Goal: Transaction & Acquisition: Purchase product/service

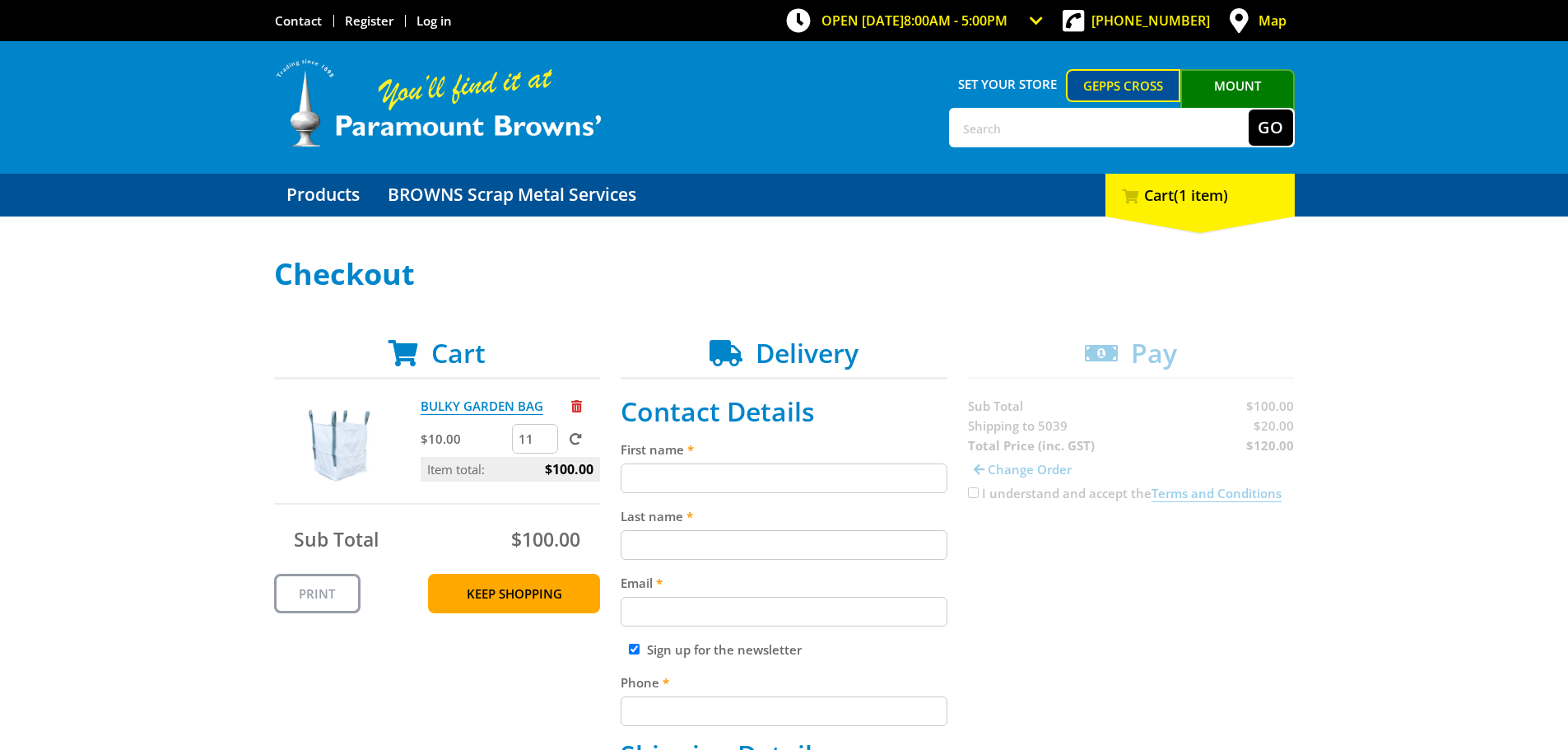
click at [546, 435] on input "11" at bounding box center [534, 439] width 46 height 30
click at [546, 432] on input "12" at bounding box center [534, 439] width 46 height 30
click at [546, 432] on input "16" at bounding box center [534, 439] width 46 height 30
drag, startPoint x: 539, startPoint y: 433, endPoint x: 513, endPoint y: 435, distance: 26.1
click at [513, 435] on input "31" at bounding box center [534, 439] width 46 height 30
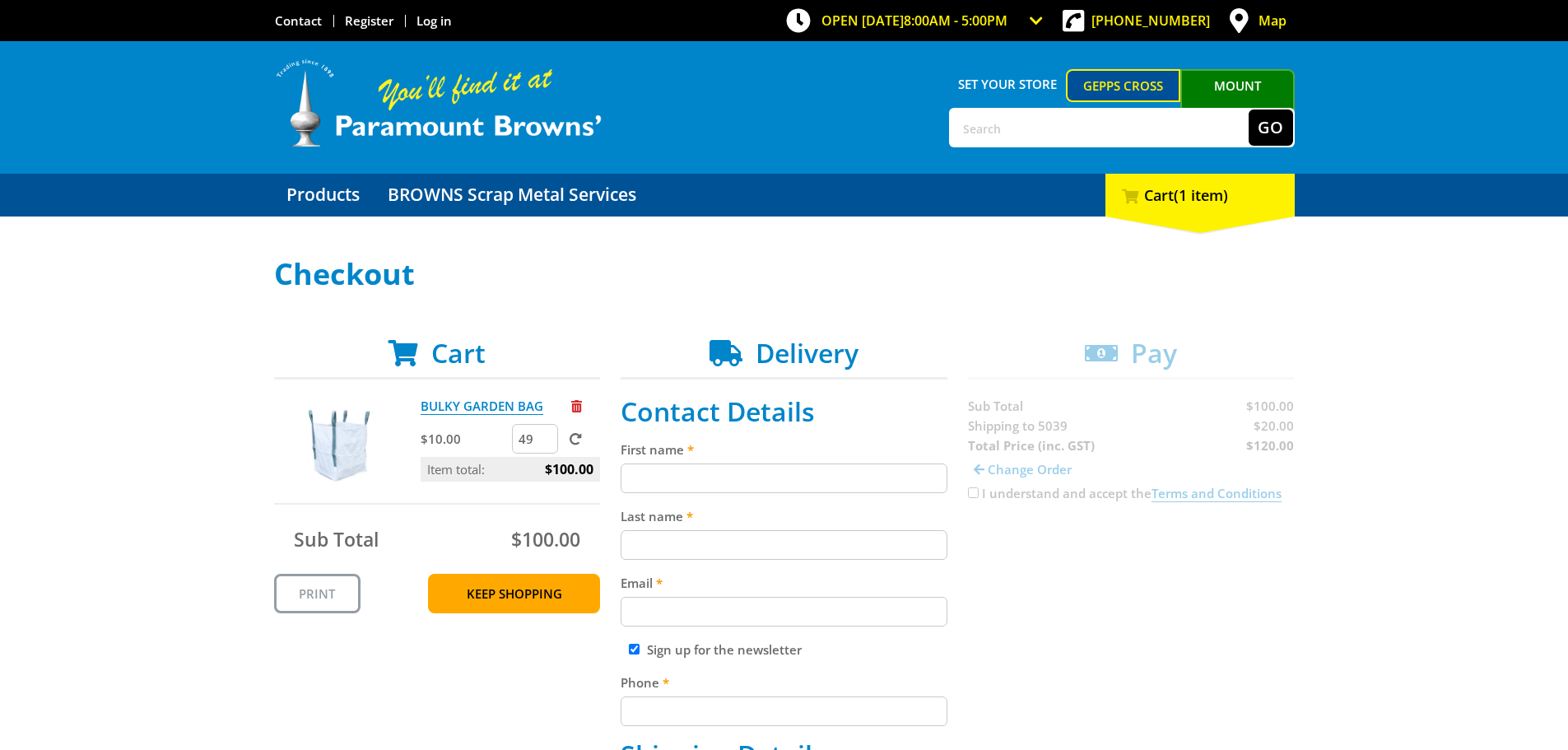
click at [541, 435] on input "49" at bounding box center [534, 439] width 46 height 30
type input "50"
click at [541, 435] on input "50" at bounding box center [534, 439] width 46 height 30
click at [576, 432] on span at bounding box center [575, 439] width 12 height 12
click at [0, 0] on input "submit" at bounding box center [0, 0] width 0 height 0
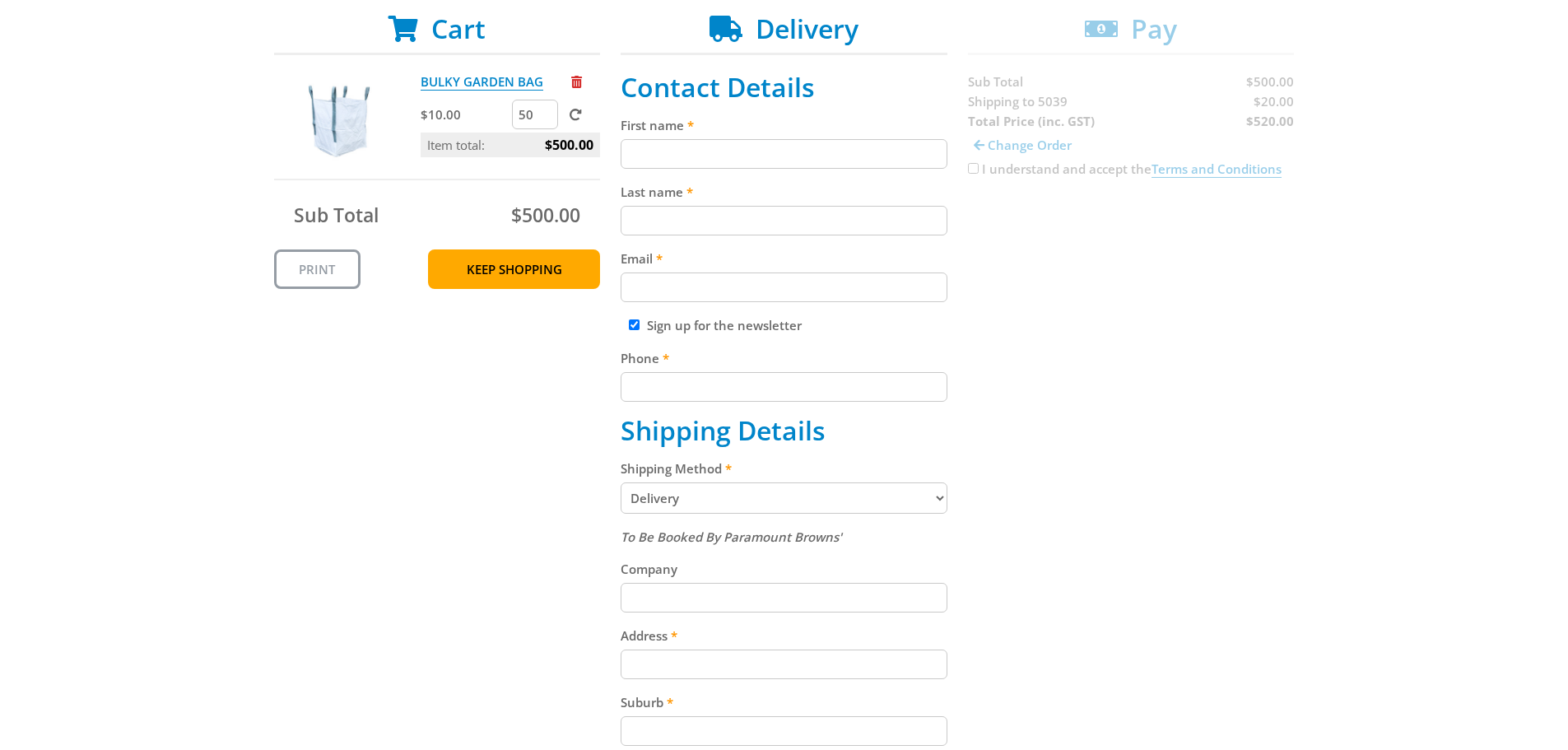
scroll to position [329, 0]
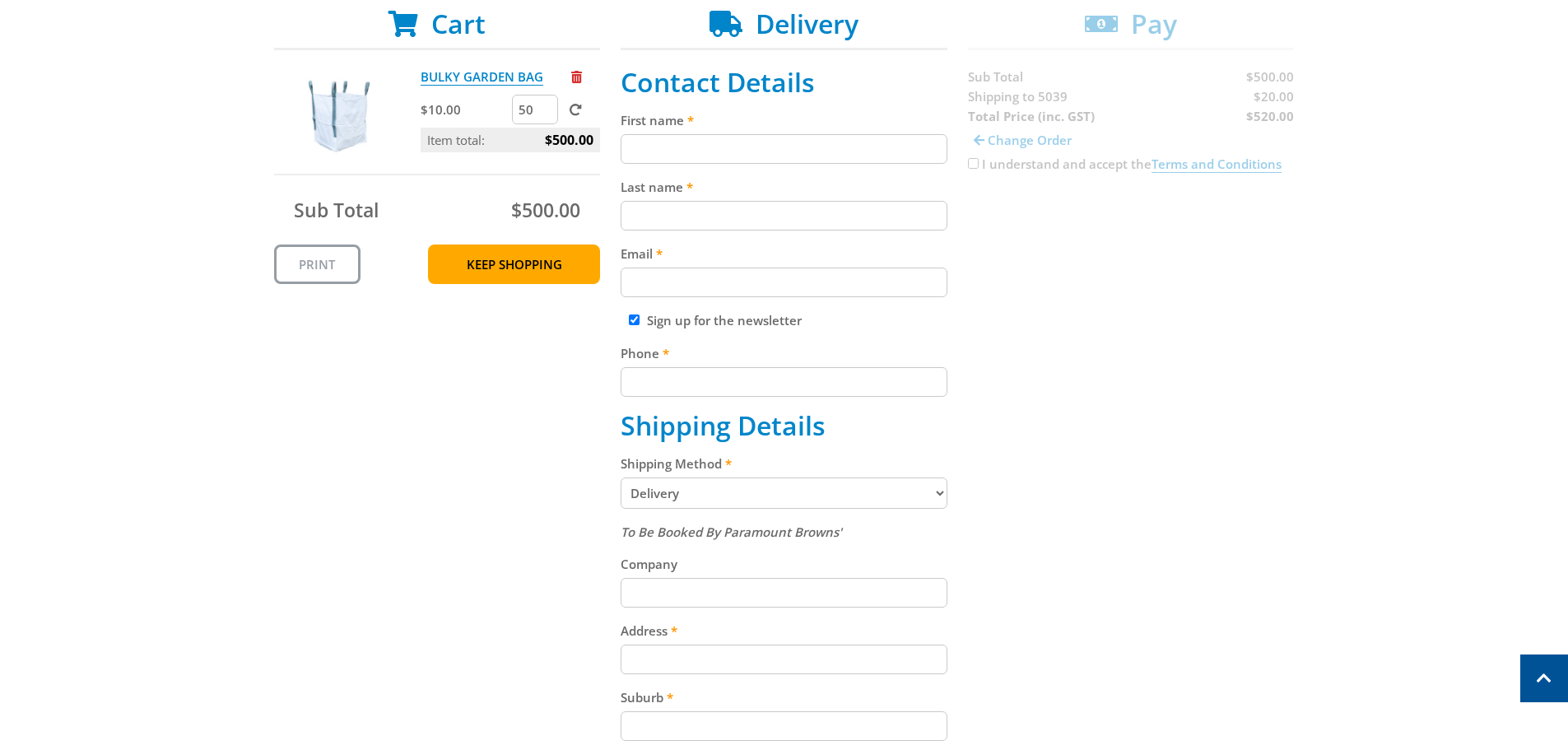
click at [653, 144] on input "First name" at bounding box center [783, 149] width 326 height 30
type input "Warren"
type input "Meyers"
type input "wmeyers@auszac.com.au"
type input "+0882764122"
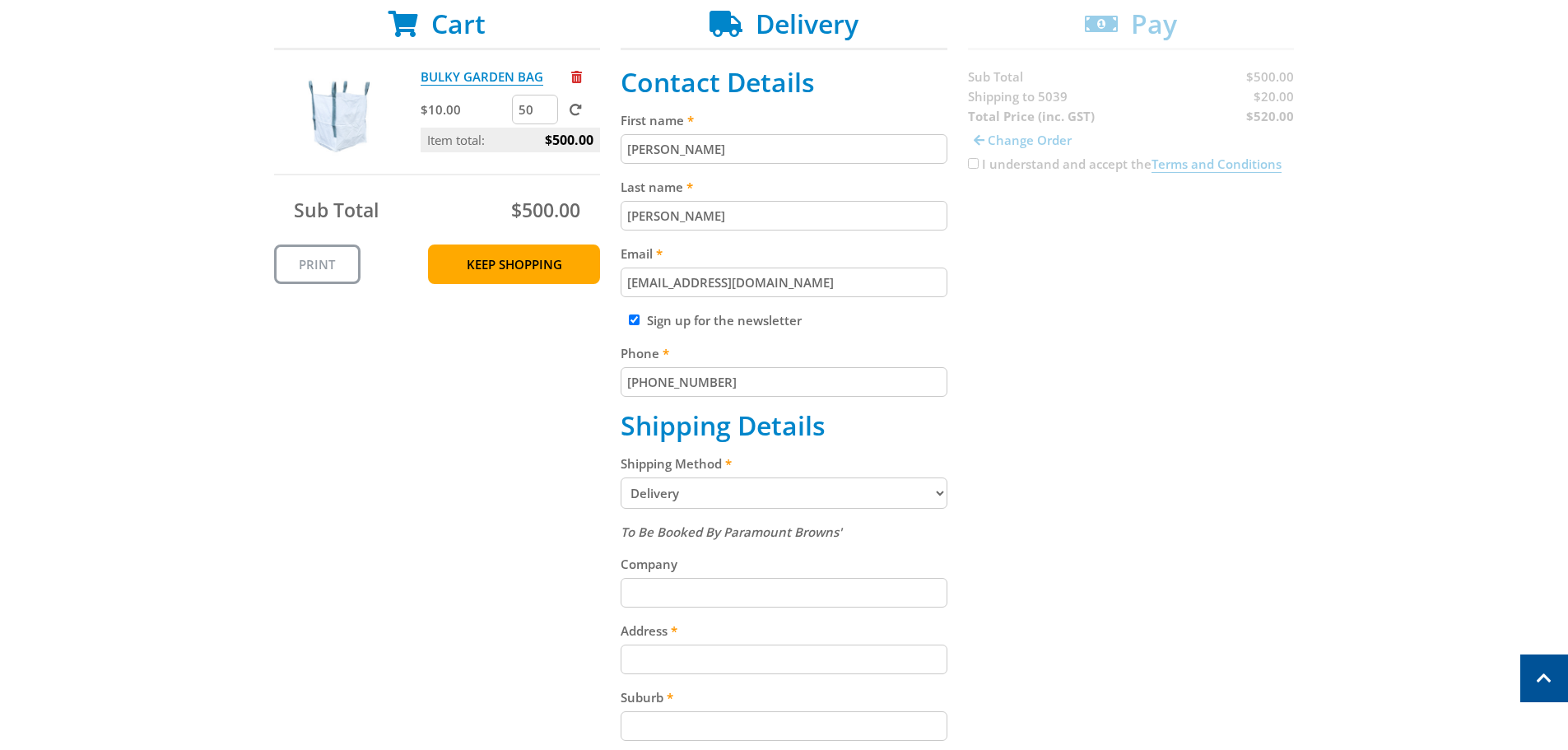
type input "Auszac Pty Ltd"
type input "11 Emanual Crt"
type input "Melrose Park"
select select "SA"
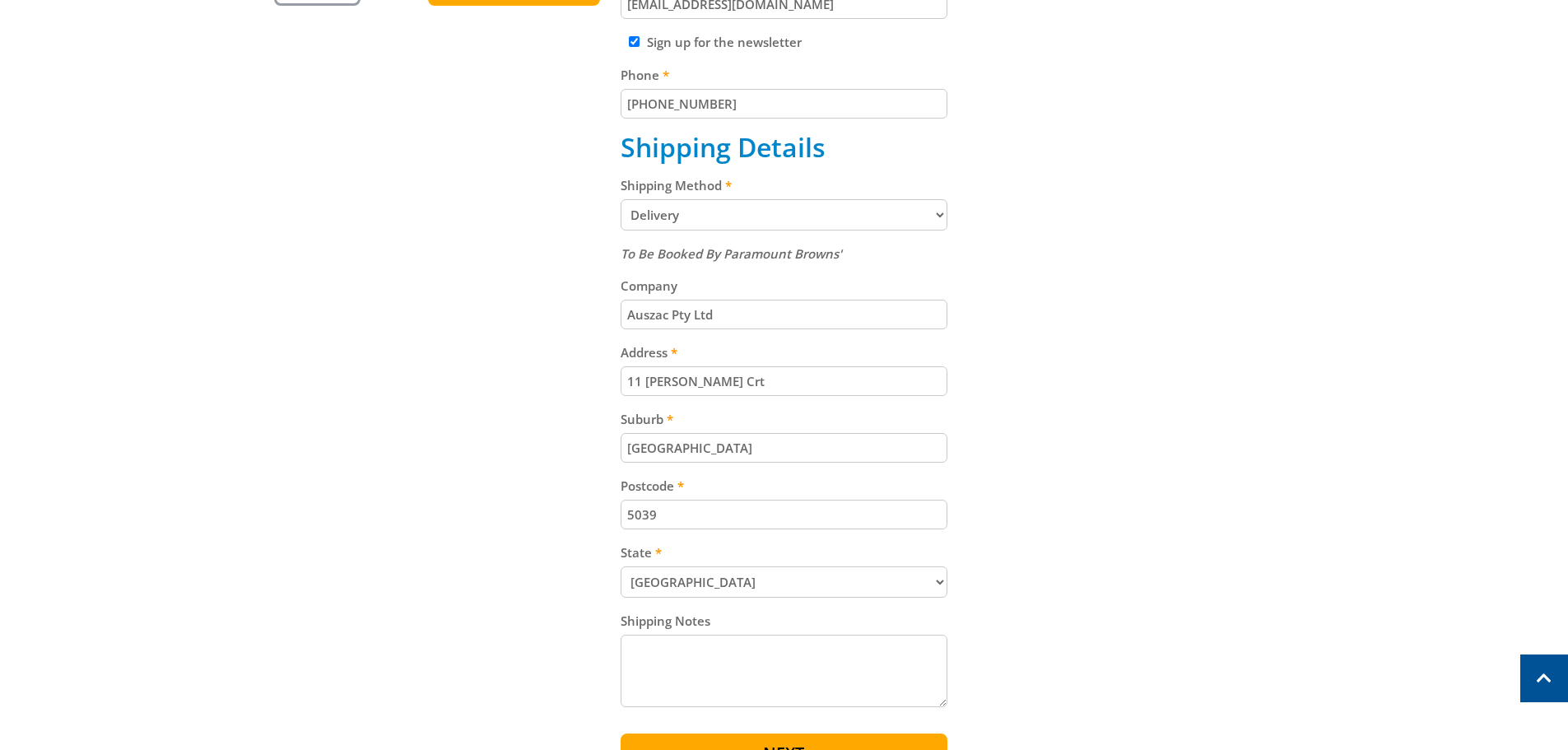
scroll to position [988, 0]
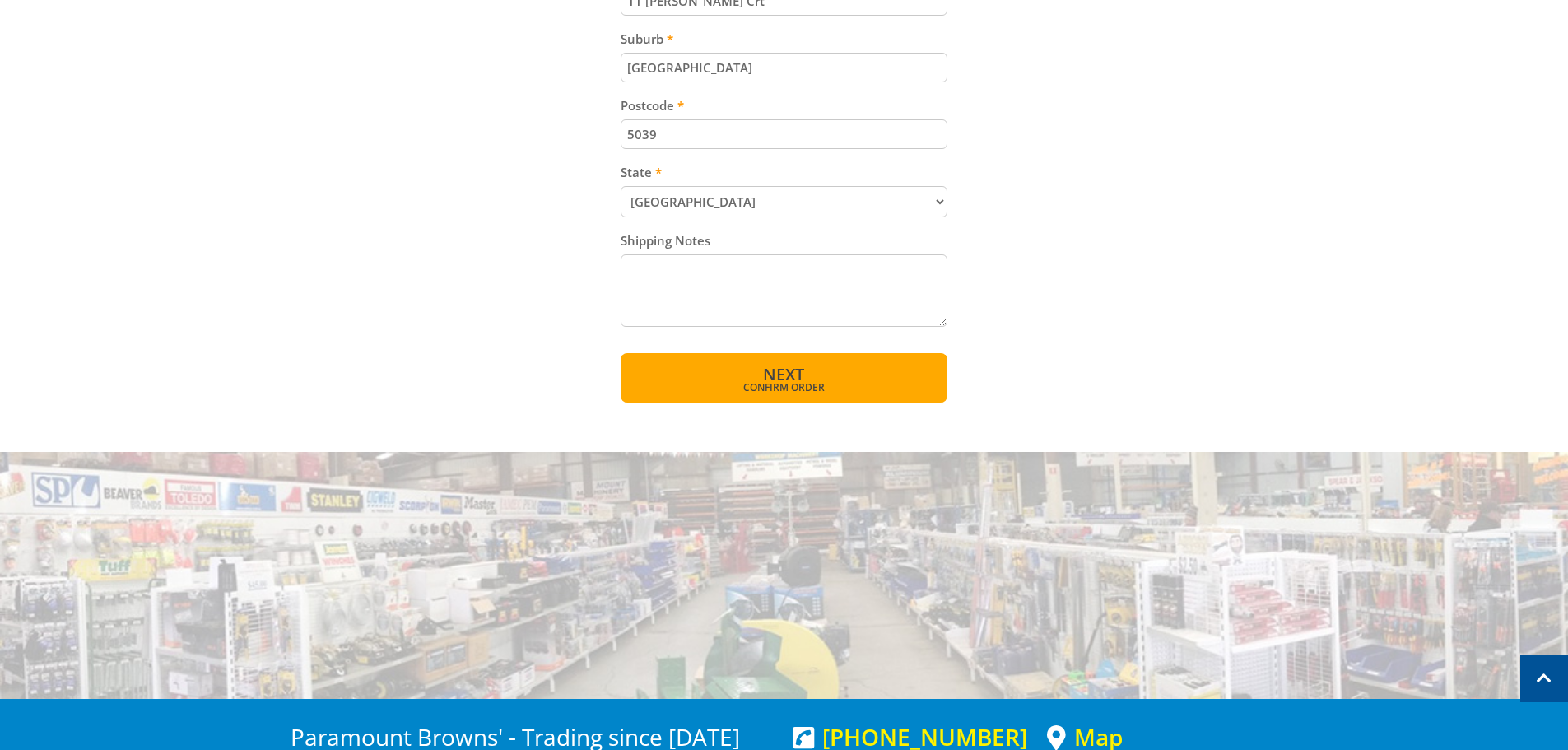
click at [772, 383] on span "Confirm order" at bounding box center [784, 387] width 256 height 10
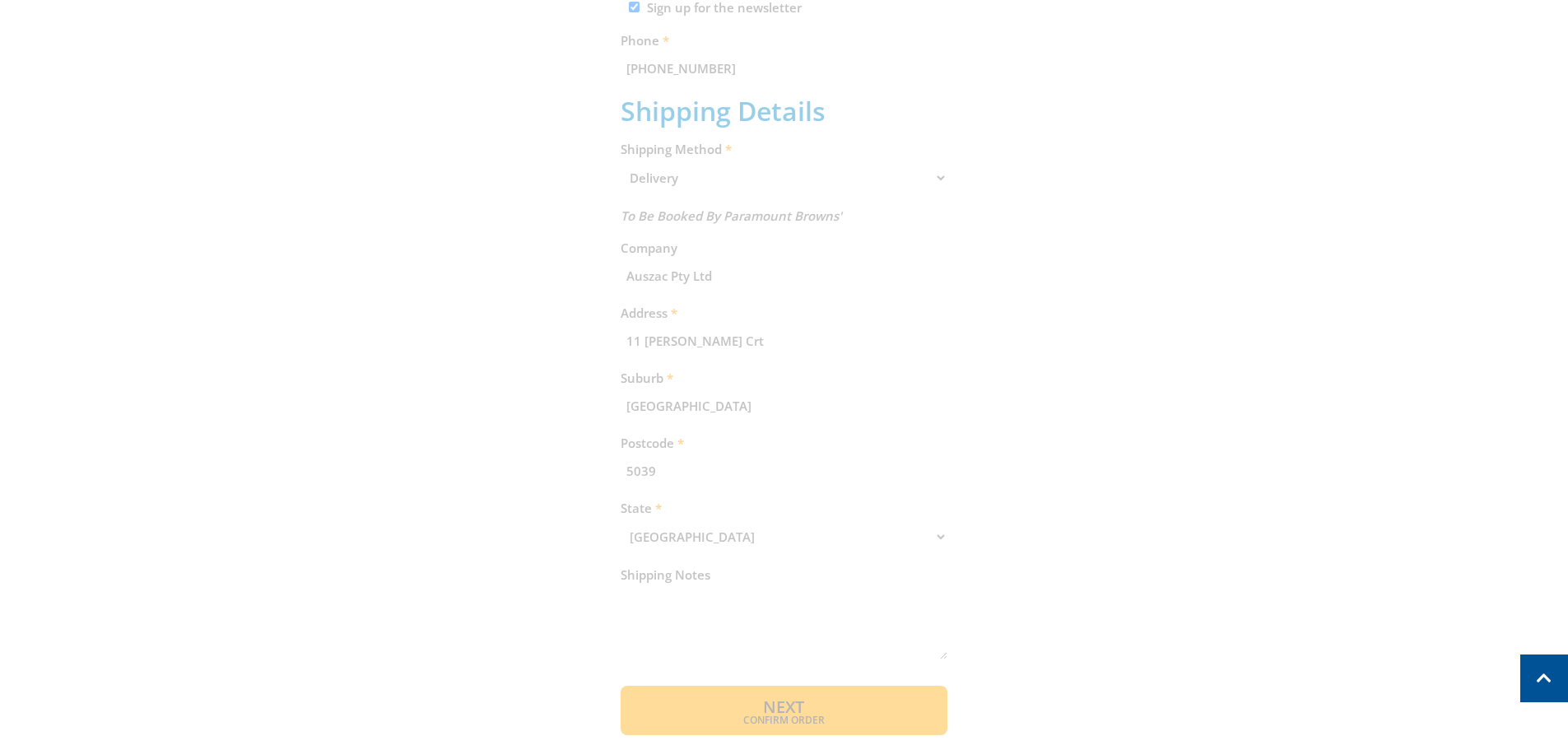
scroll to position [338, 0]
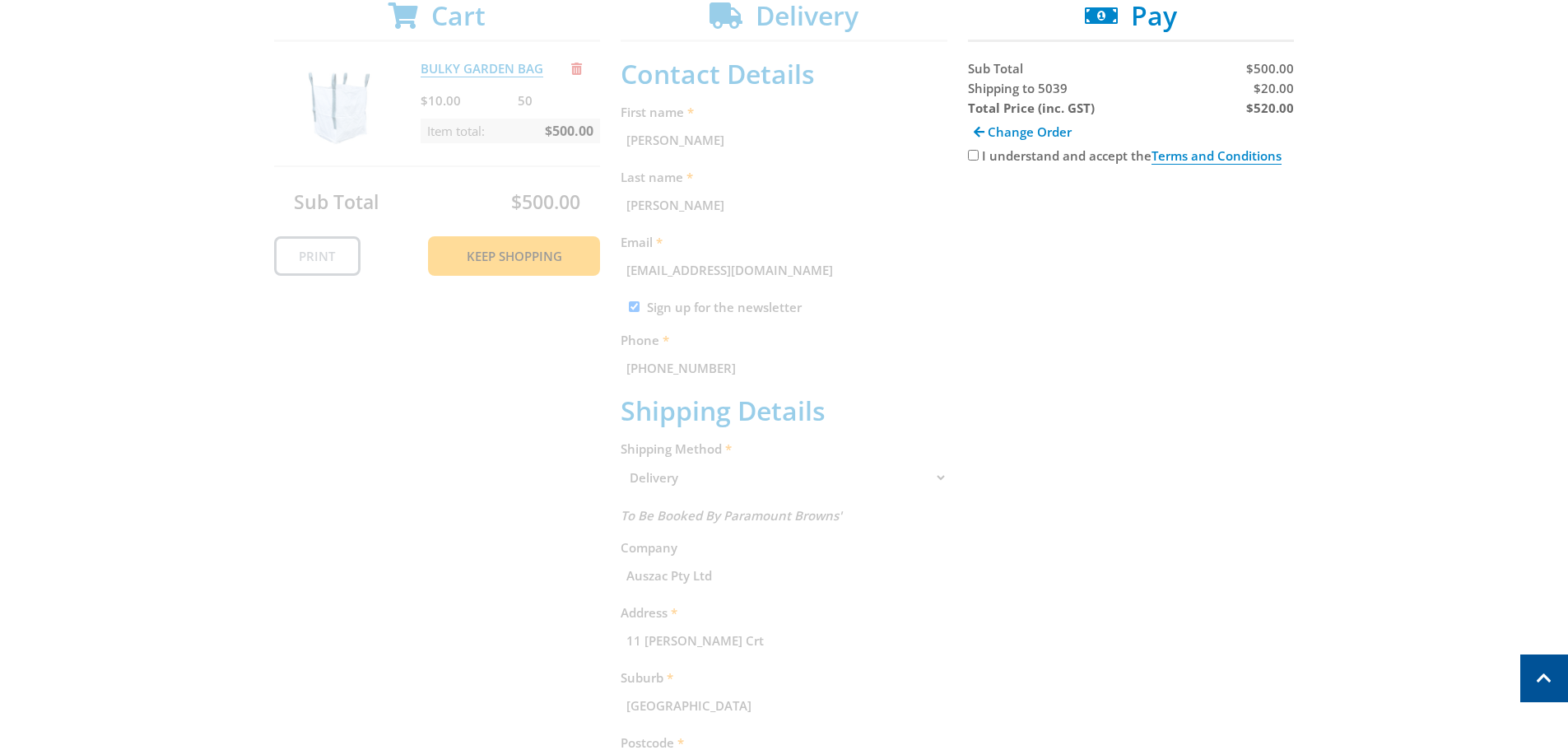
click at [974, 154] on input "I understand and accept the Terms and Conditions" at bounding box center [973, 155] width 10 height 10
checkbox input "true"
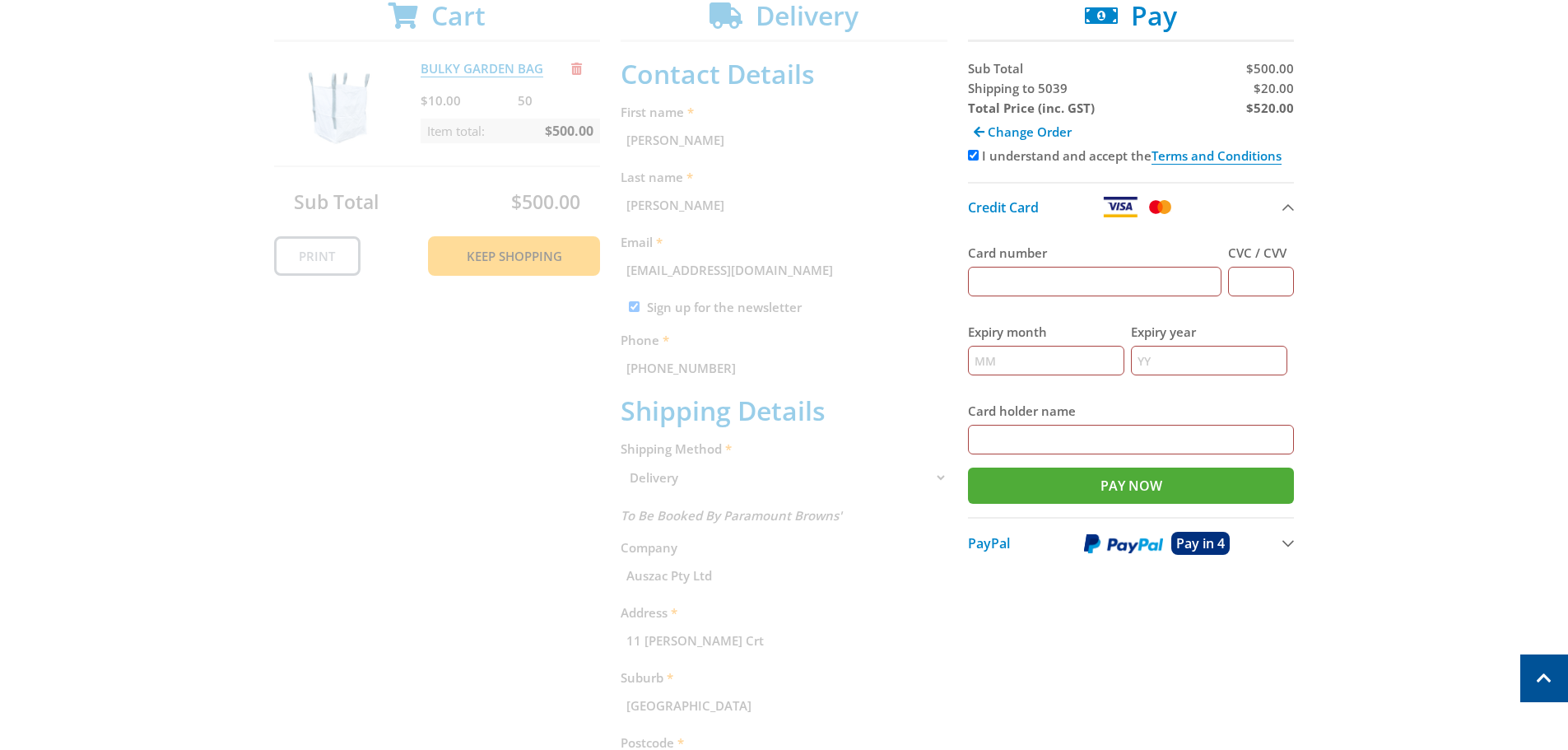
click at [1003, 280] on input "Card number" at bounding box center [1095, 281] width 254 height 30
type input "4564942200016346"
type input "249"
type input "09"
type input "2027"
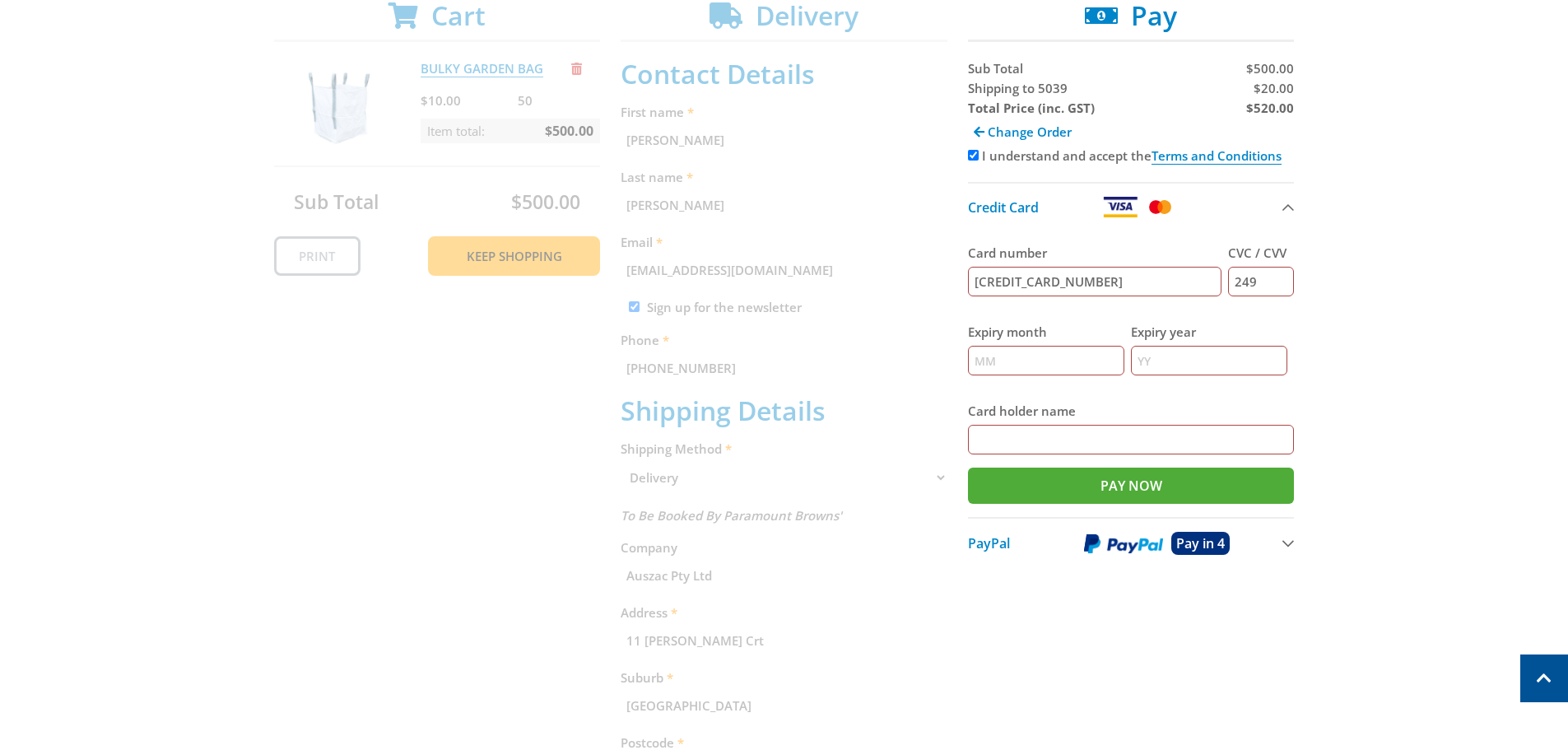
type input "Warren Meyers"
click at [1120, 489] on input "Pay Now" at bounding box center [1130, 485] width 326 height 37
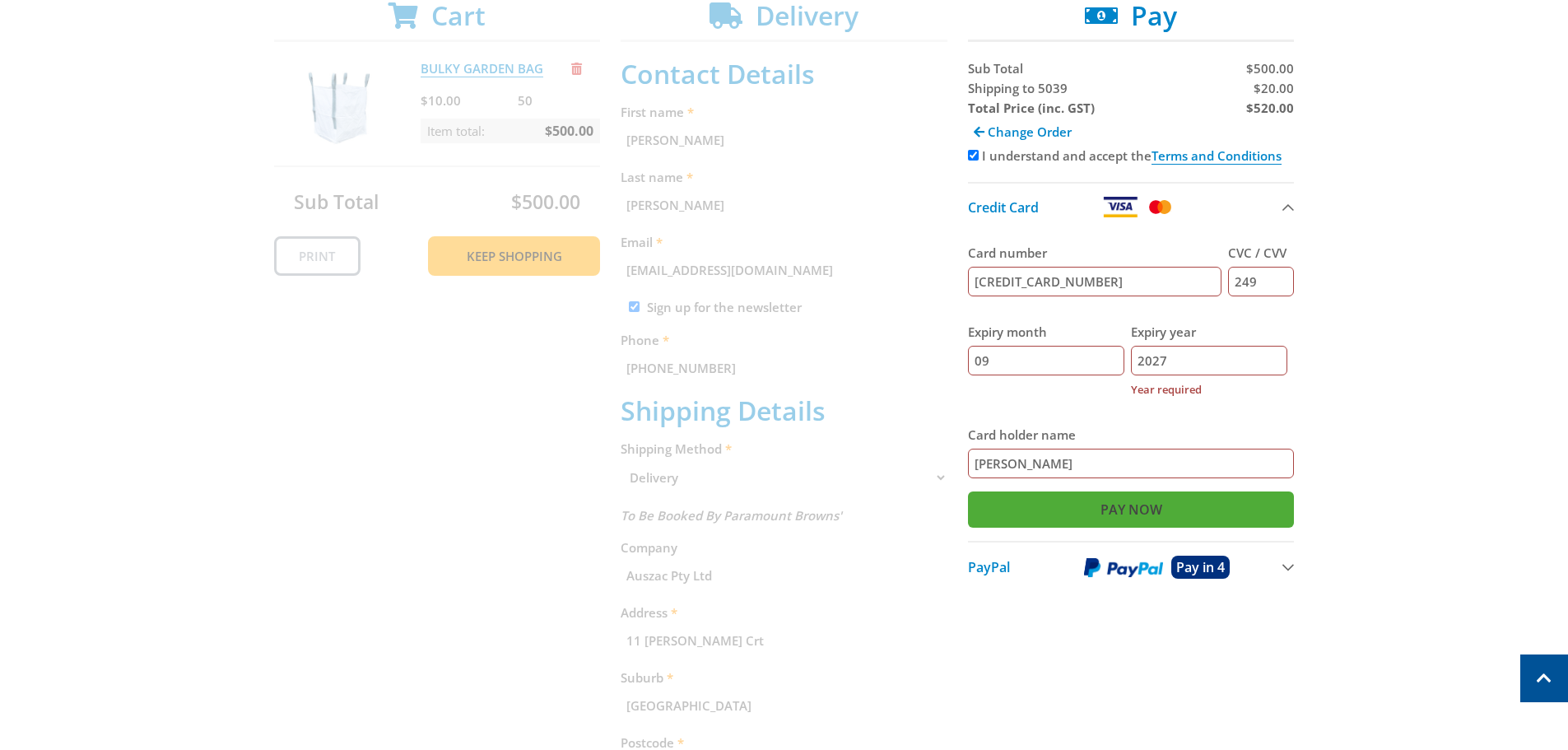
click at [1115, 508] on input "Pay Now" at bounding box center [1130, 510] width 326 height 37
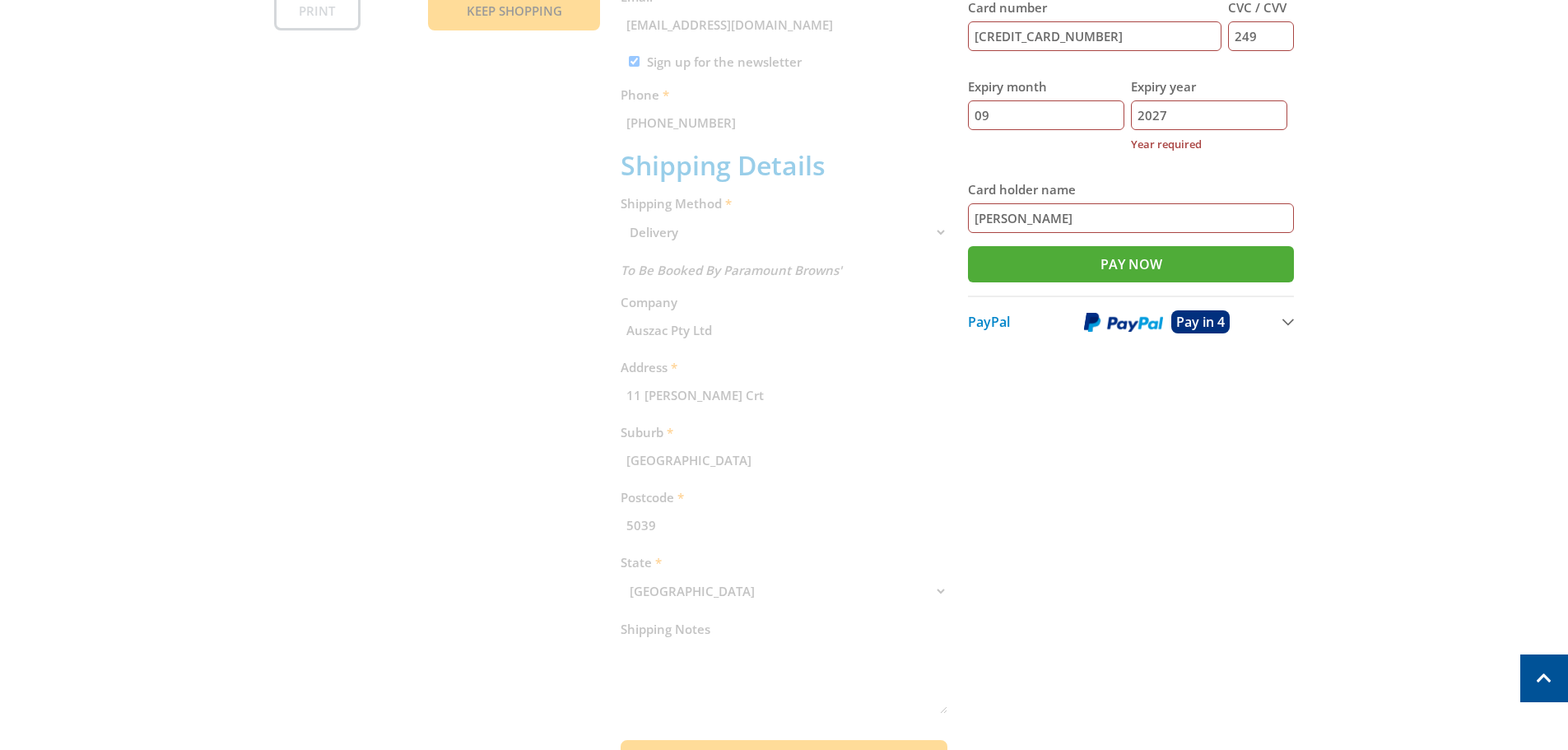
scroll to position [584, 0]
click at [1133, 264] on input "Pay Now" at bounding box center [1130, 263] width 326 height 37
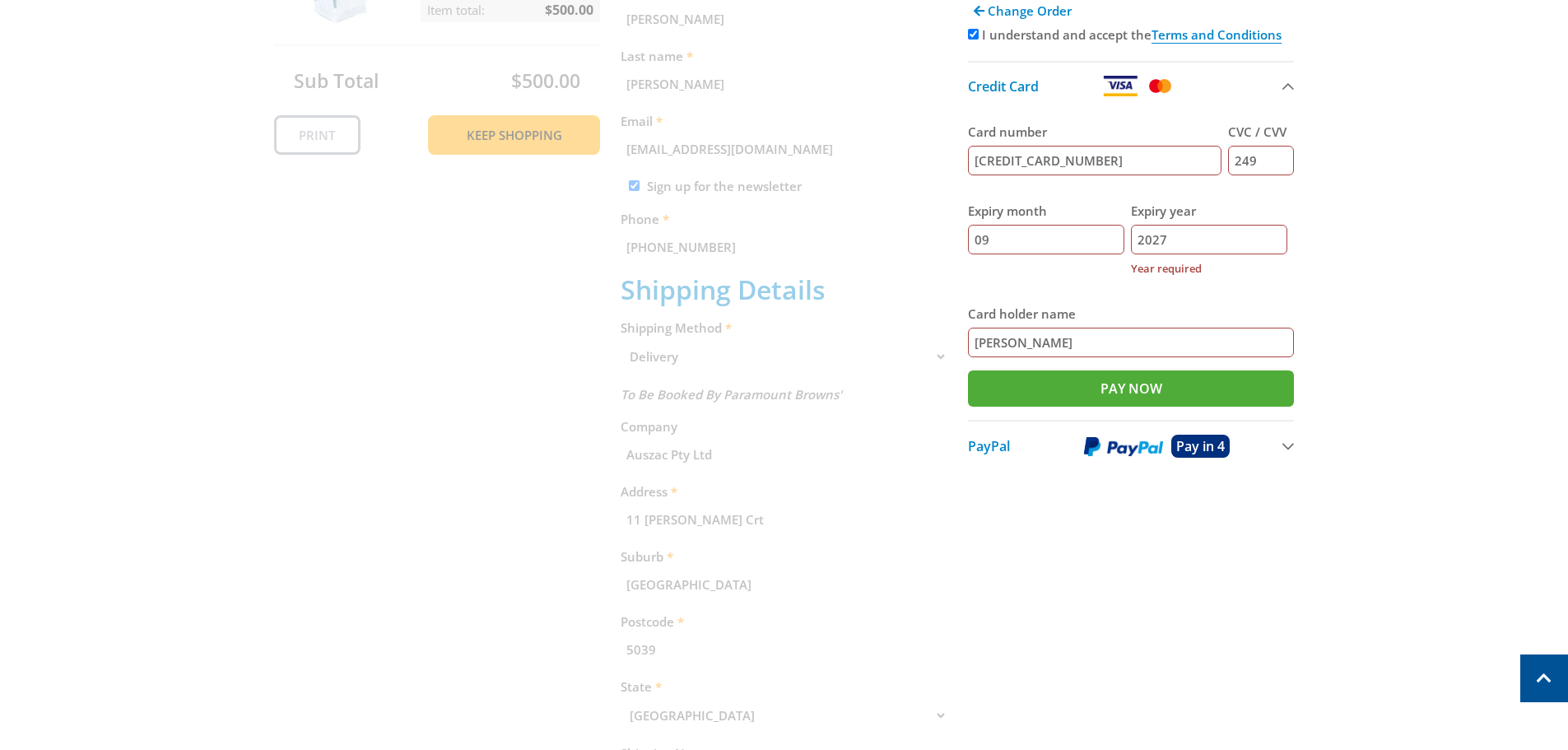
scroll to position [255, 0]
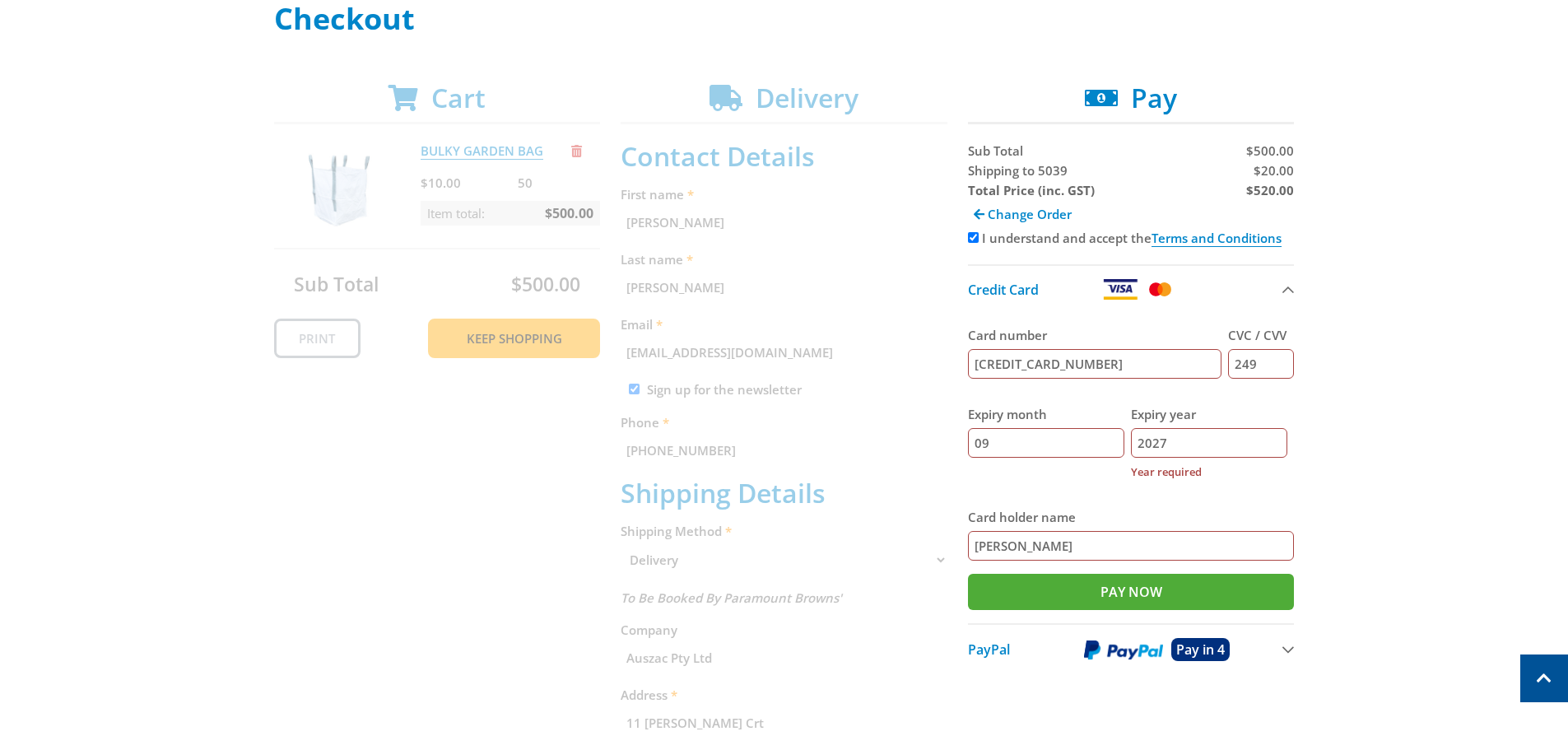
click at [1129, 360] on input "4564942200016346" at bounding box center [1095, 364] width 254 height 30
click at [976, 365] on input "4564942200016346" at bounding box center [1095, 364] width 254 height 30
click at [1111, 367] on input "4564942200016346" at bounding box center [1095, 364] width 254 height 30
type input "7822"
type input "02"
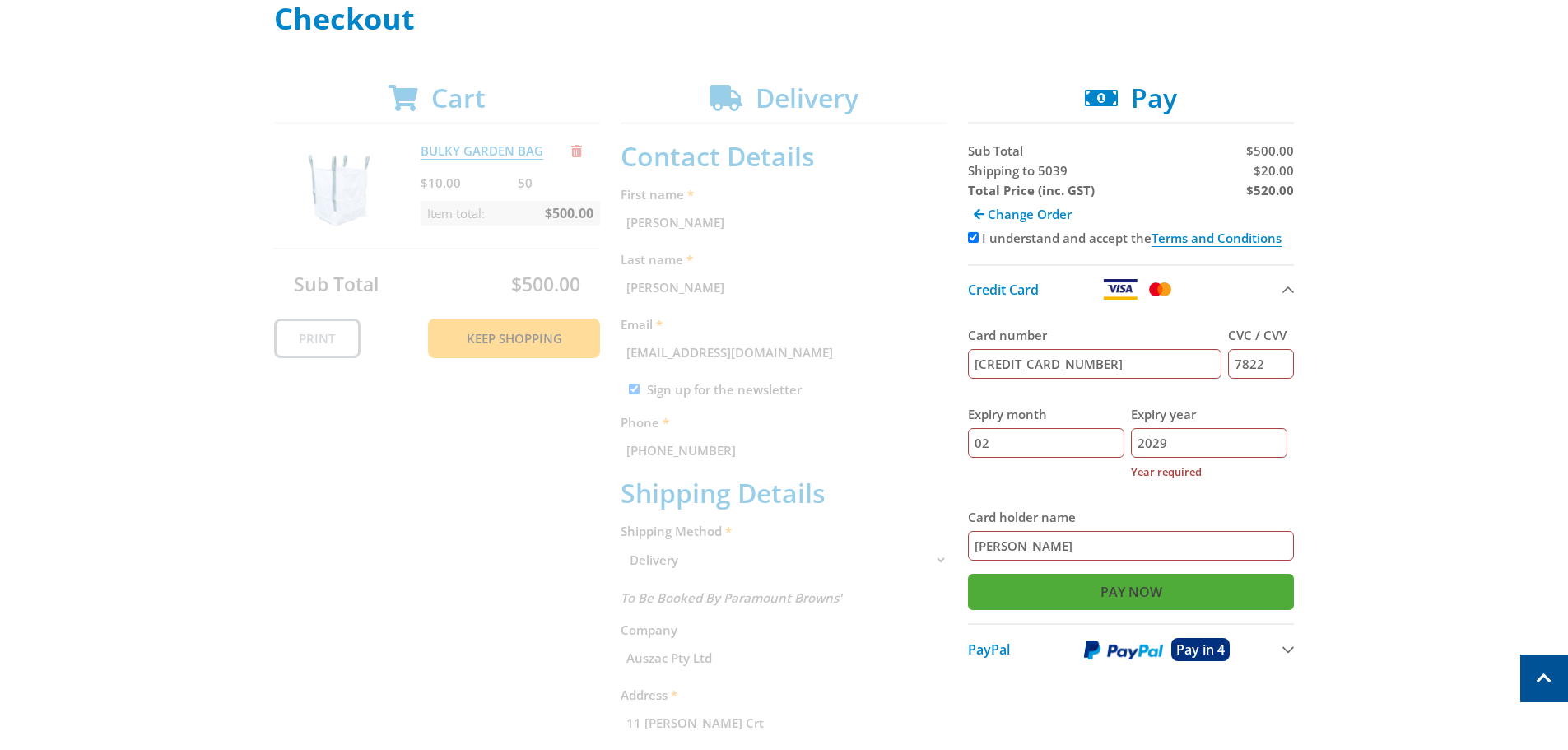
type input "2029"
click at [1137, 590] on input "Pay Now" at bounding box center [1130, 592] width 326 height 37
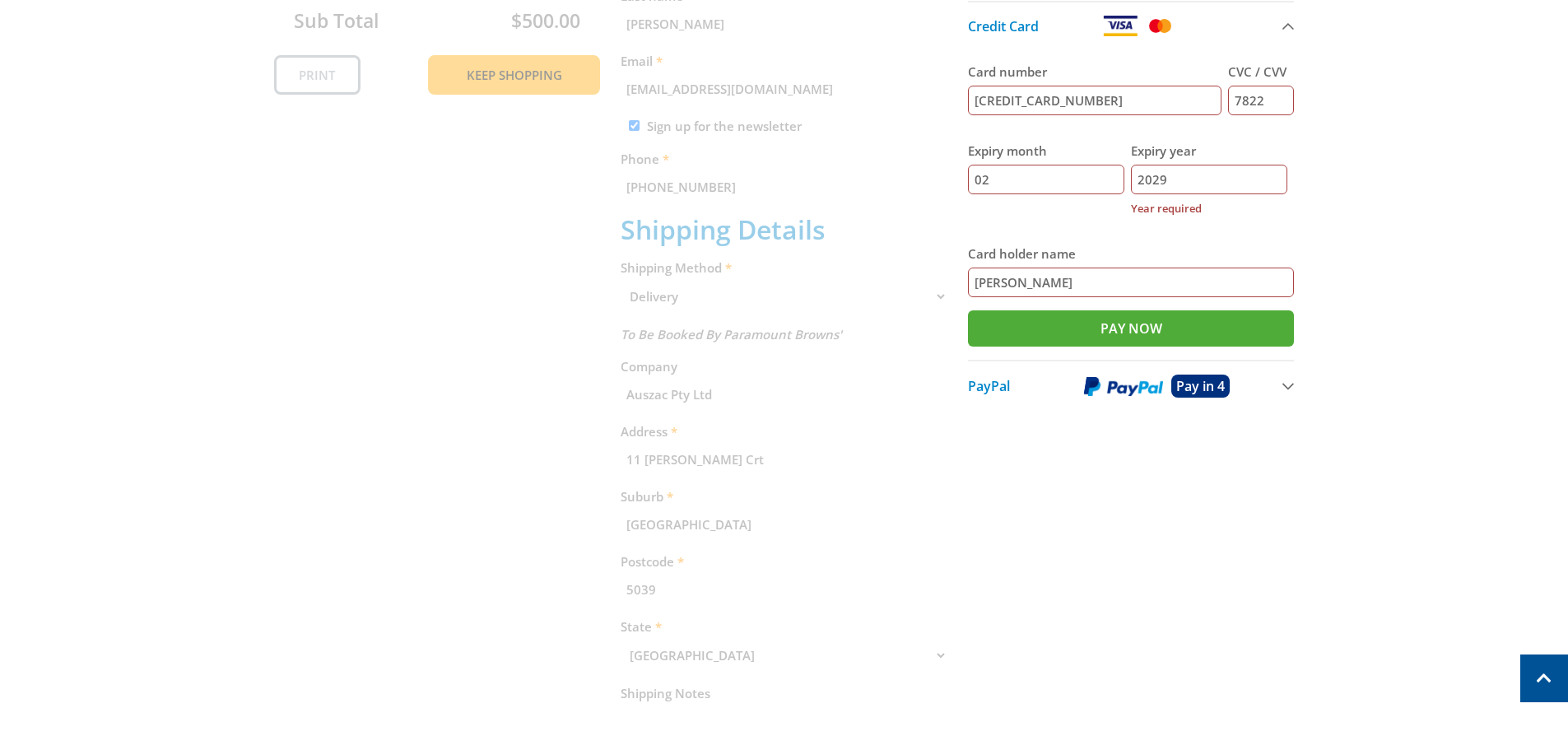
scroll to position [502, 0]
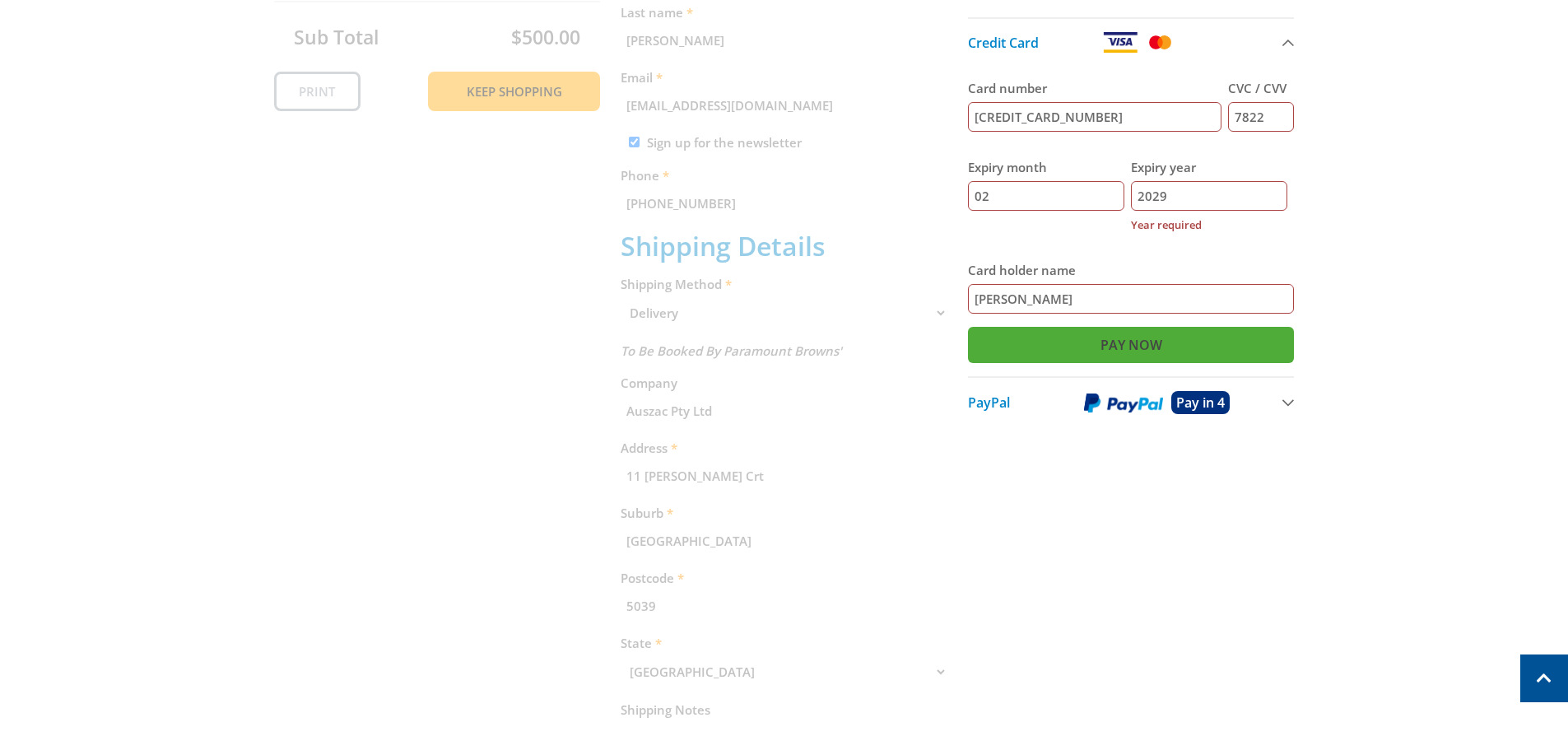
click at [1114, 342] on input "Pay Now" at bounding box center [1130, 345] width 326 height 37
click at [1006, 406] on span "PayPal" at bounding box center [988, 402] width 42 height 18
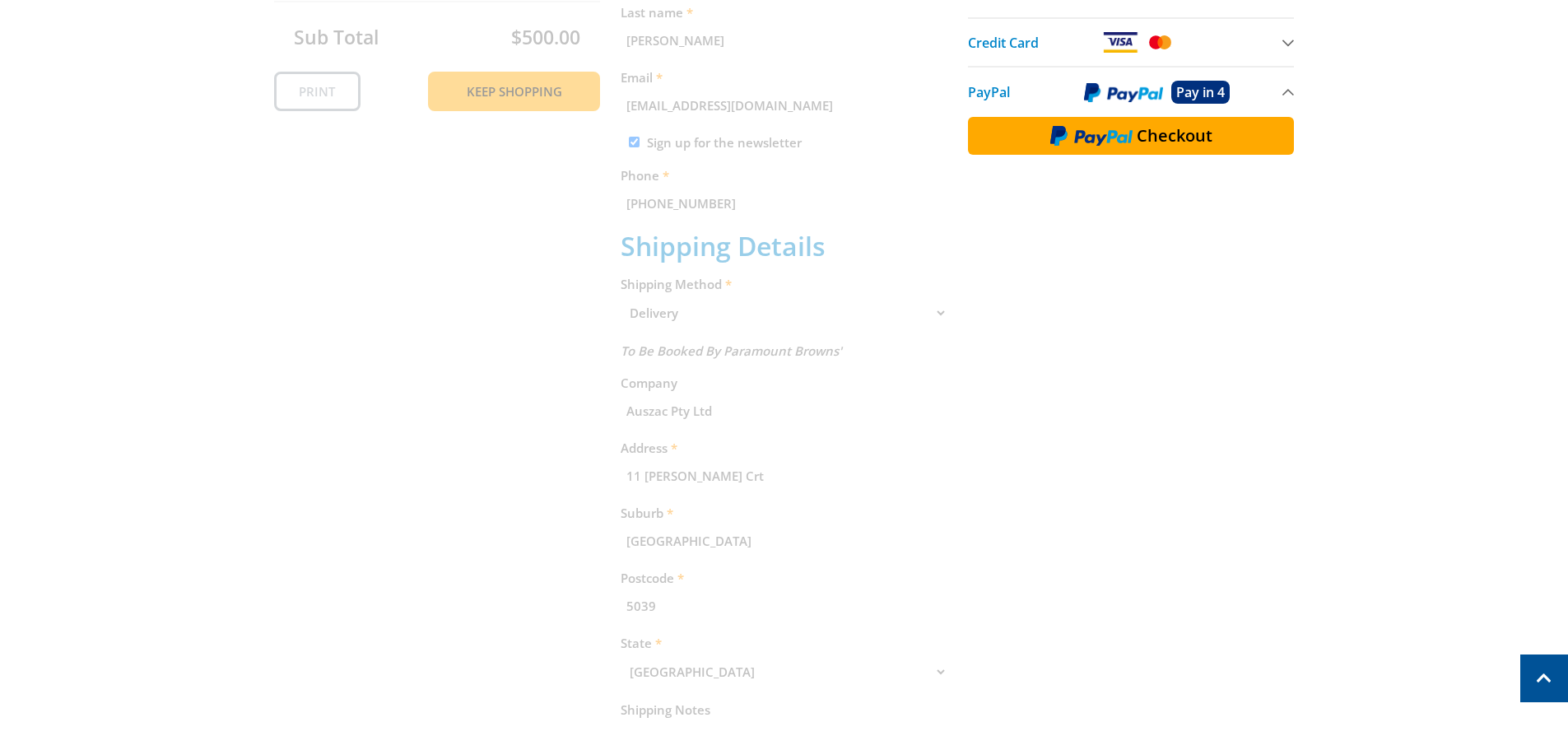
click at [1135, 139] on button "Checkout" at bounding box center [1130, 136] width 326 height 38
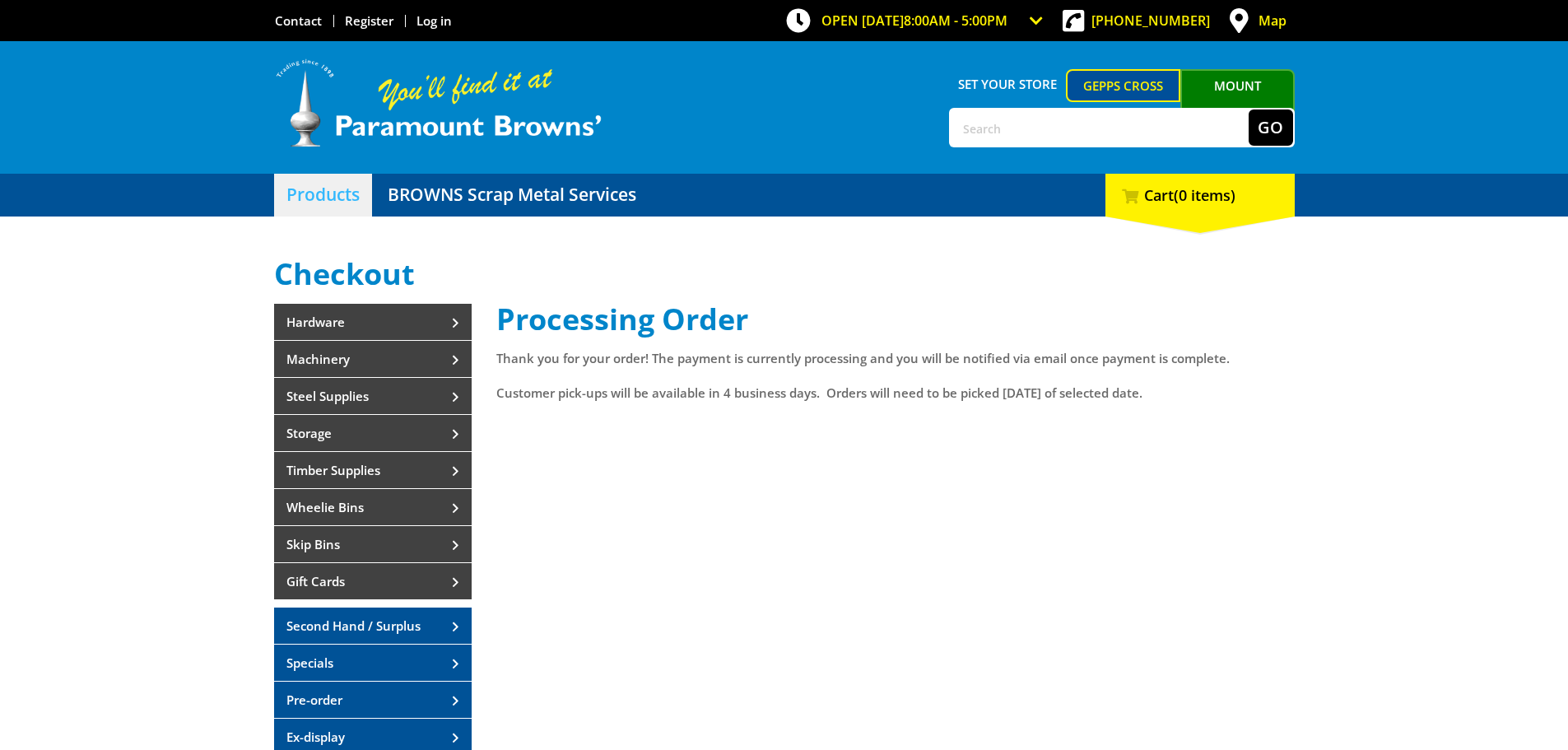
click at [302, 196] on link "Products" at bounding box center [323, 195] width 98 height 43
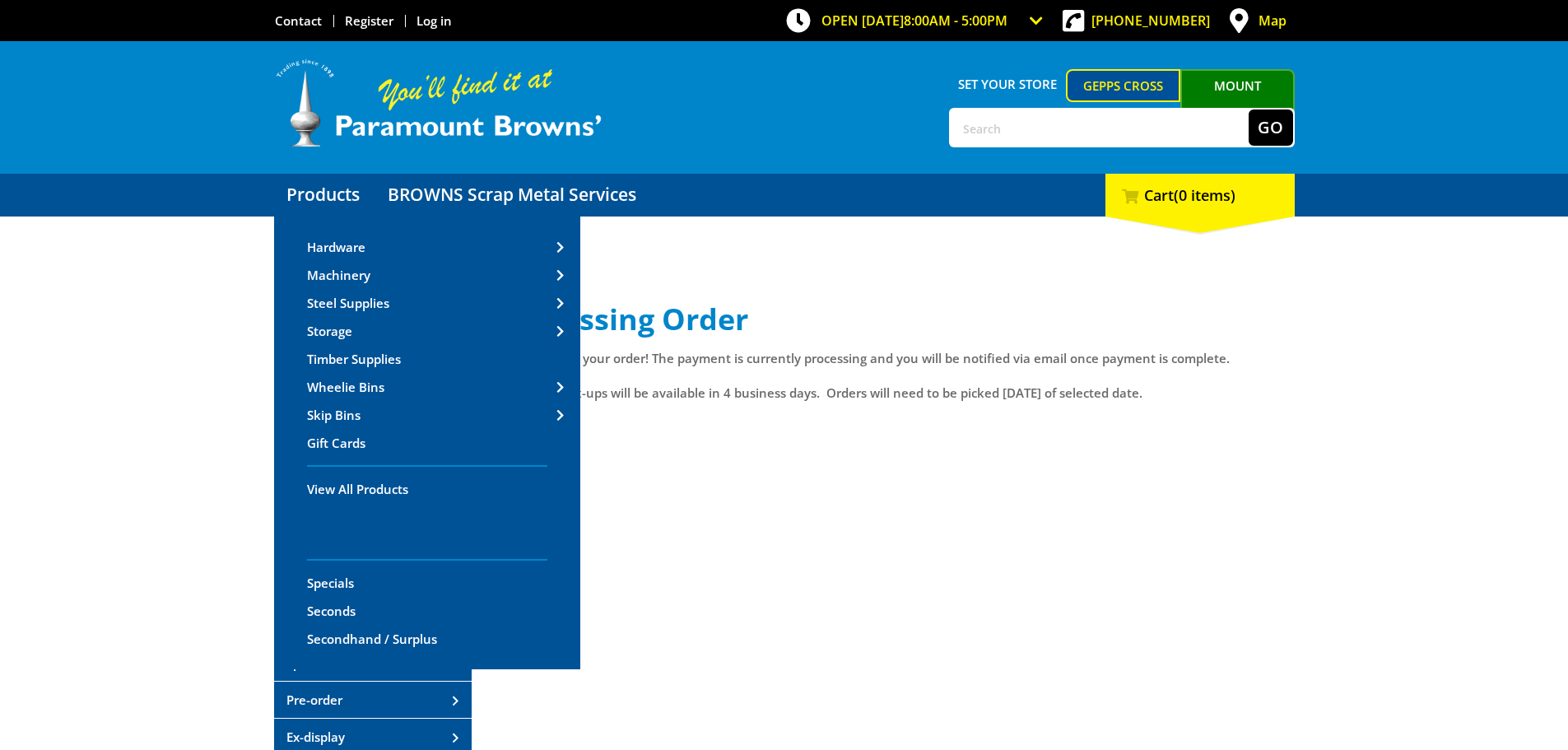
click at [117, 462] on div "Select your Delivery Method Personal Pick up Available [DATE] Courier Pick up A…" at bounding box center [784, 532] width 1568 height 551
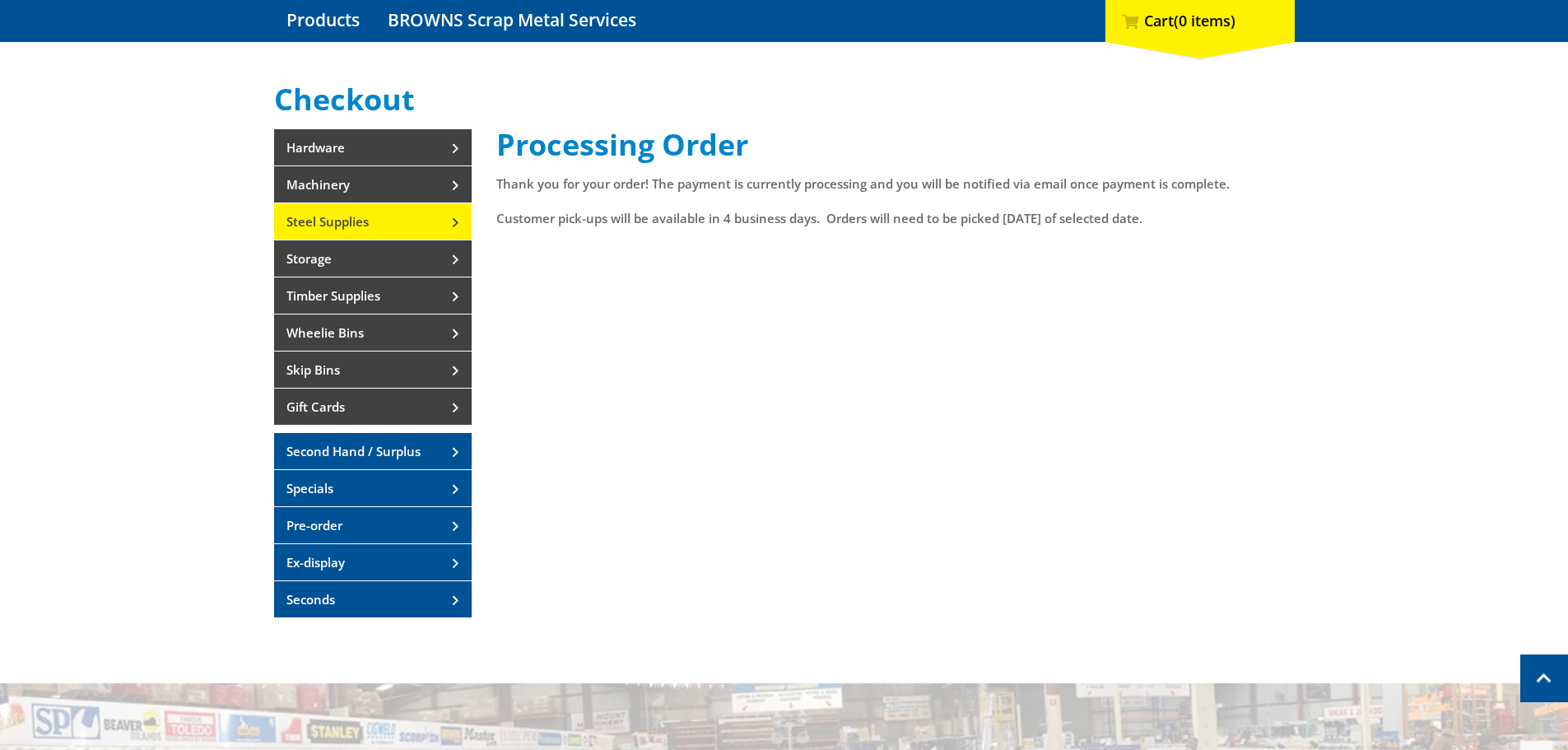
scroll to position [164, 0]
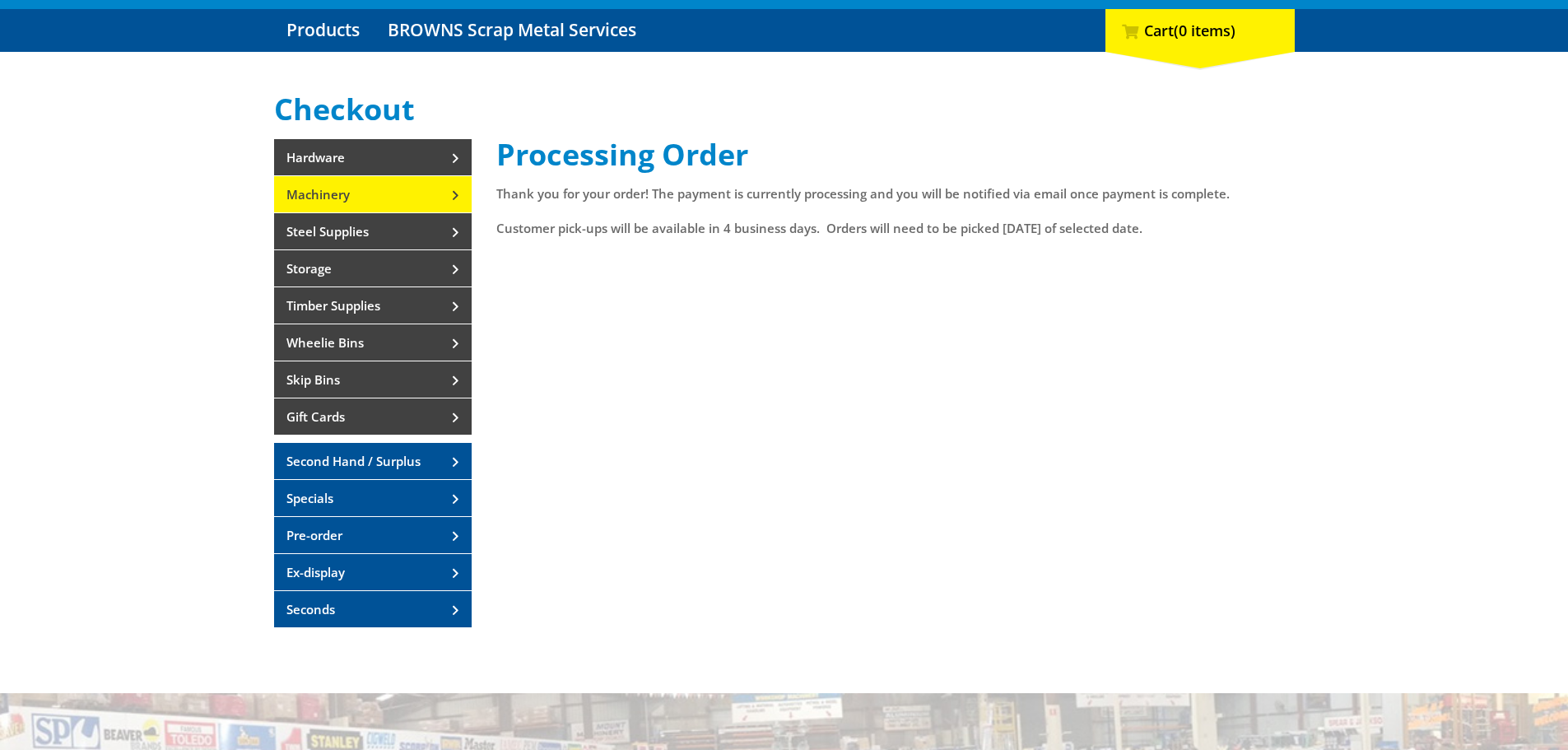
click at [391, 191] on link "Machinery" at bounding box center [372, 194] width 198 height 37
